Goal: Find contact information: Find contact information

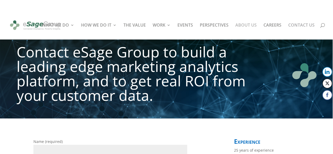
click at [250, 26] on link "ABOUT US" at bounding box center [245, 31] width 21 height 16
